Goal: Transaction & Acquisition: Download file/media

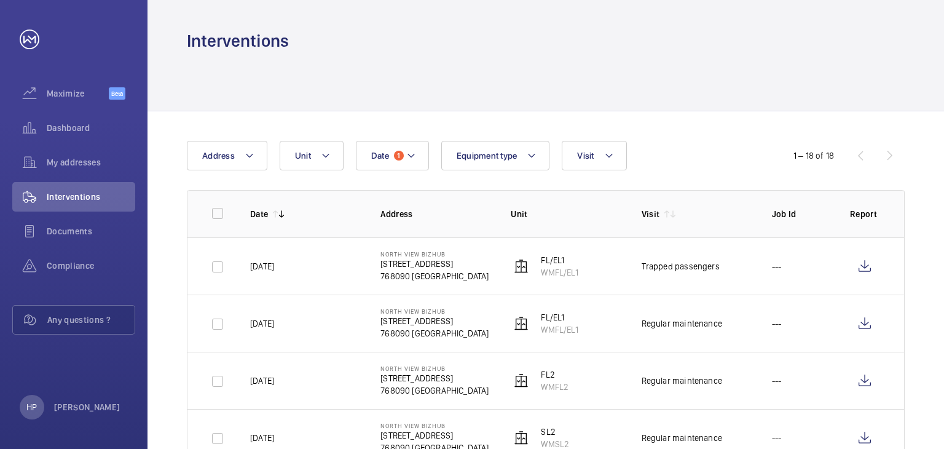
scroll to position [175, 0]
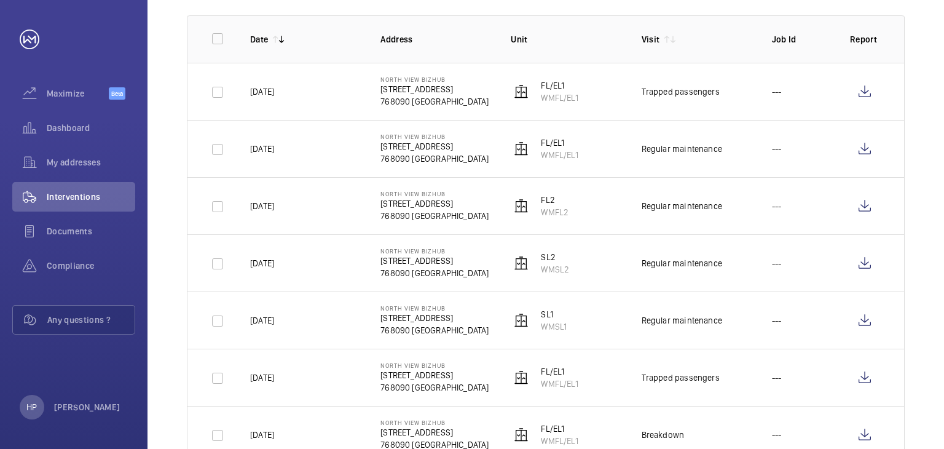
click at [922, 448] on html "Your request has been sent. We will contact you soon. Maximize Beta Dashboard M…" at bounding box center [472, 224] width 944 height 449
drag, startPoint x: 931, startPoint y: 419, endPoint x: 935, endPoint y: 446, distance: 27.3
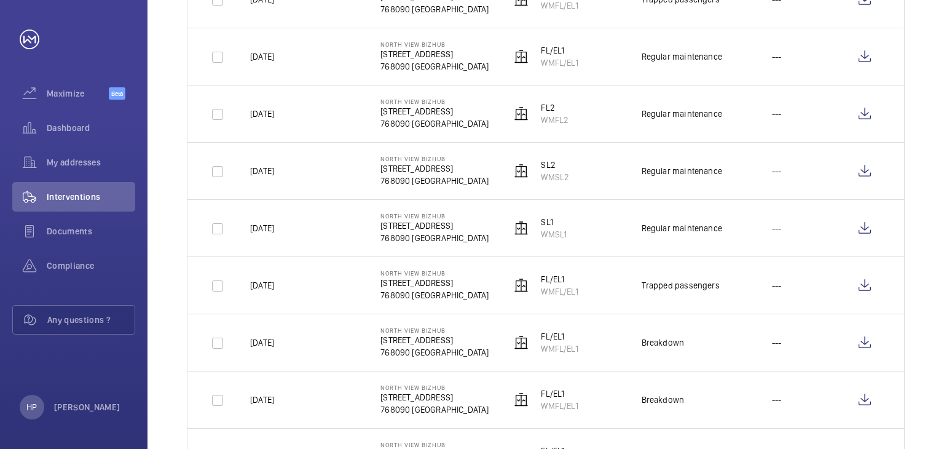
scroll to position [246, 0]
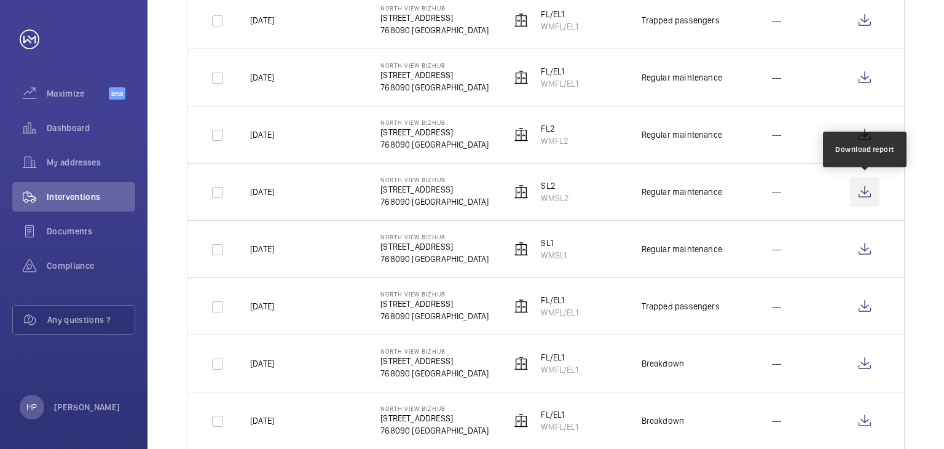
click at [869, 191] on wm-front-icon-button at bounding box center [865, 192] width 30 height 30
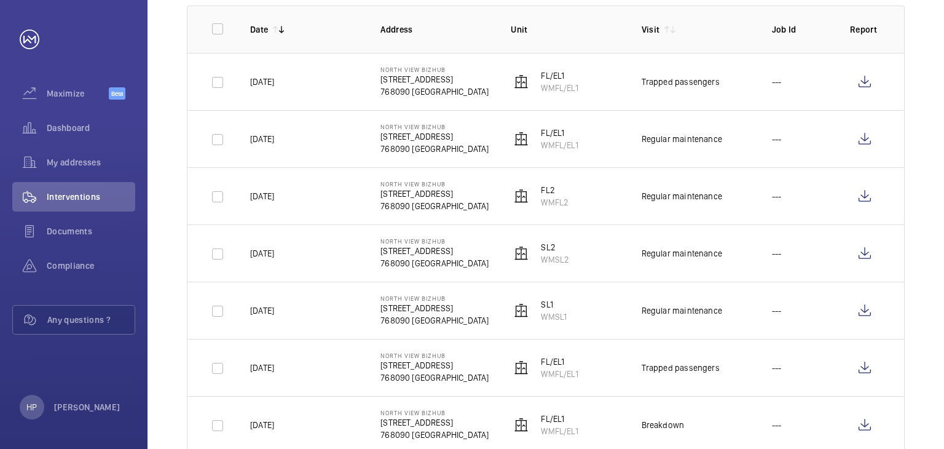
drag, startPoint x: 251, startPoint y: 194, endPoint x: 352, endPoint y: 197, distance: 100.3
click at [352, 197] on td "[DATE]" at bounding box center [296, 195] width 130 height 57
copy p "[DATE]"
drag, startPoint x: 541, startPoint y: 202, endPoint x: 574, endPoint y: 204, distance: 32.6
click at [574, 204] on td "FL2 WMFL2" at bounding box center [556, 195] width 130 height 57
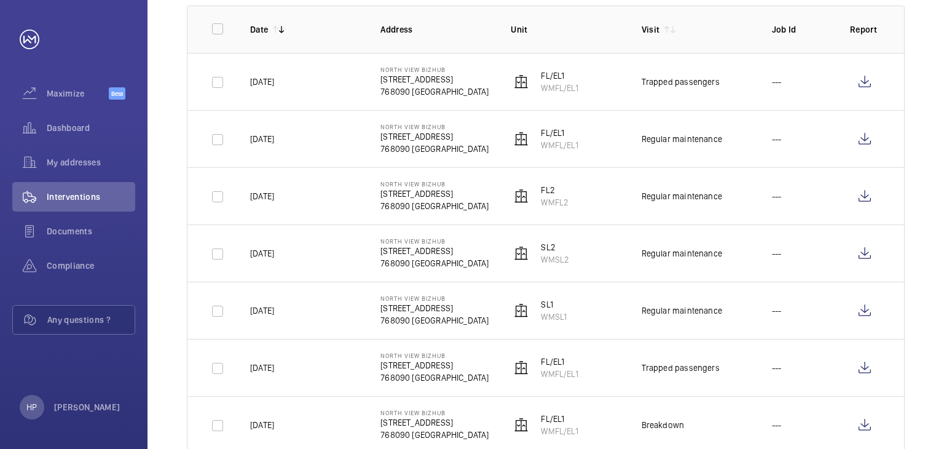
copy p "WMFL2"
click at [873, 198] on wm-front-icon-button at bounding box center [865, 196] width 30 height 30
